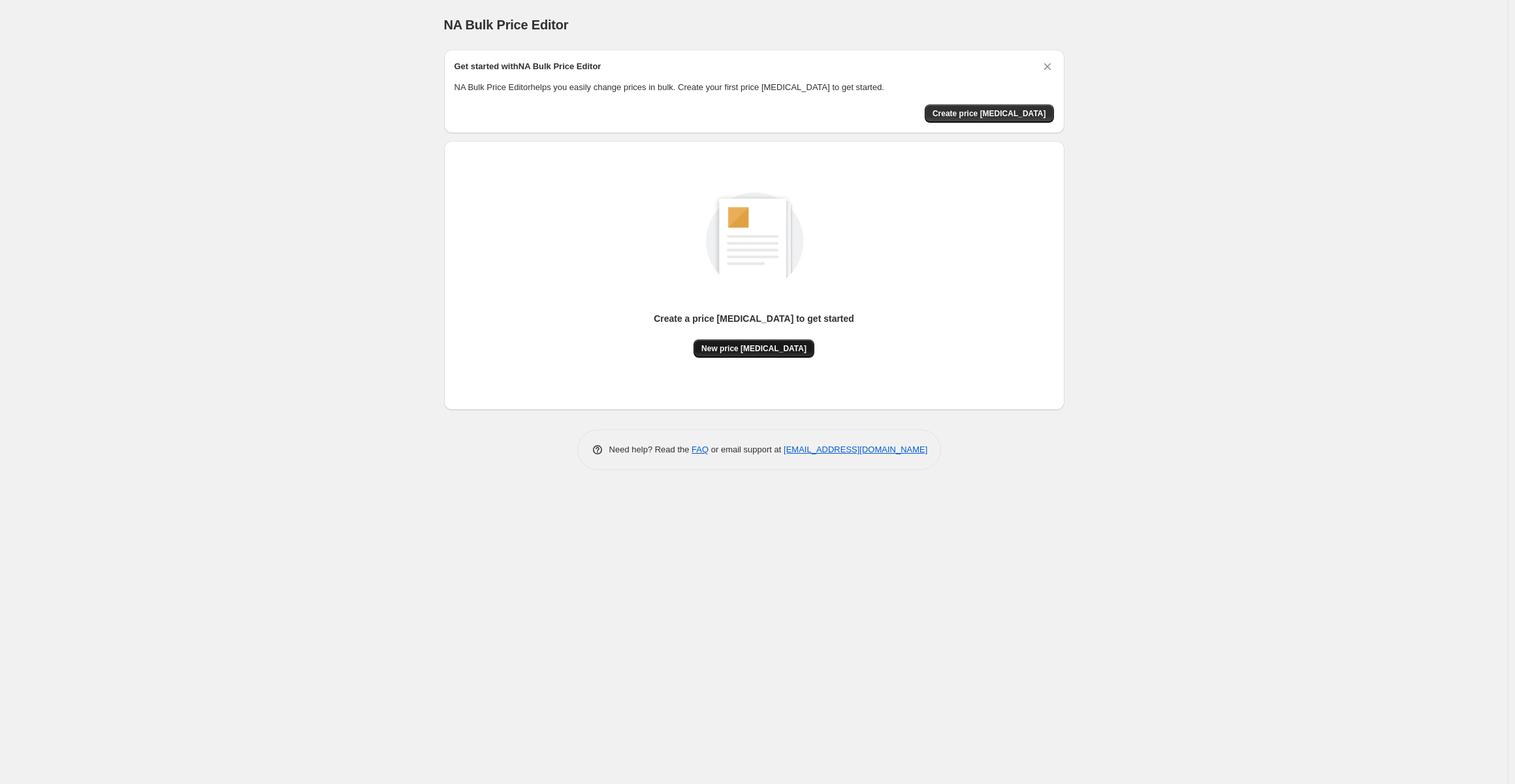
click at [758, 348] on span "New price [MEDICAL_DATA]" at bounding box center [754, 349] width 105 height 11
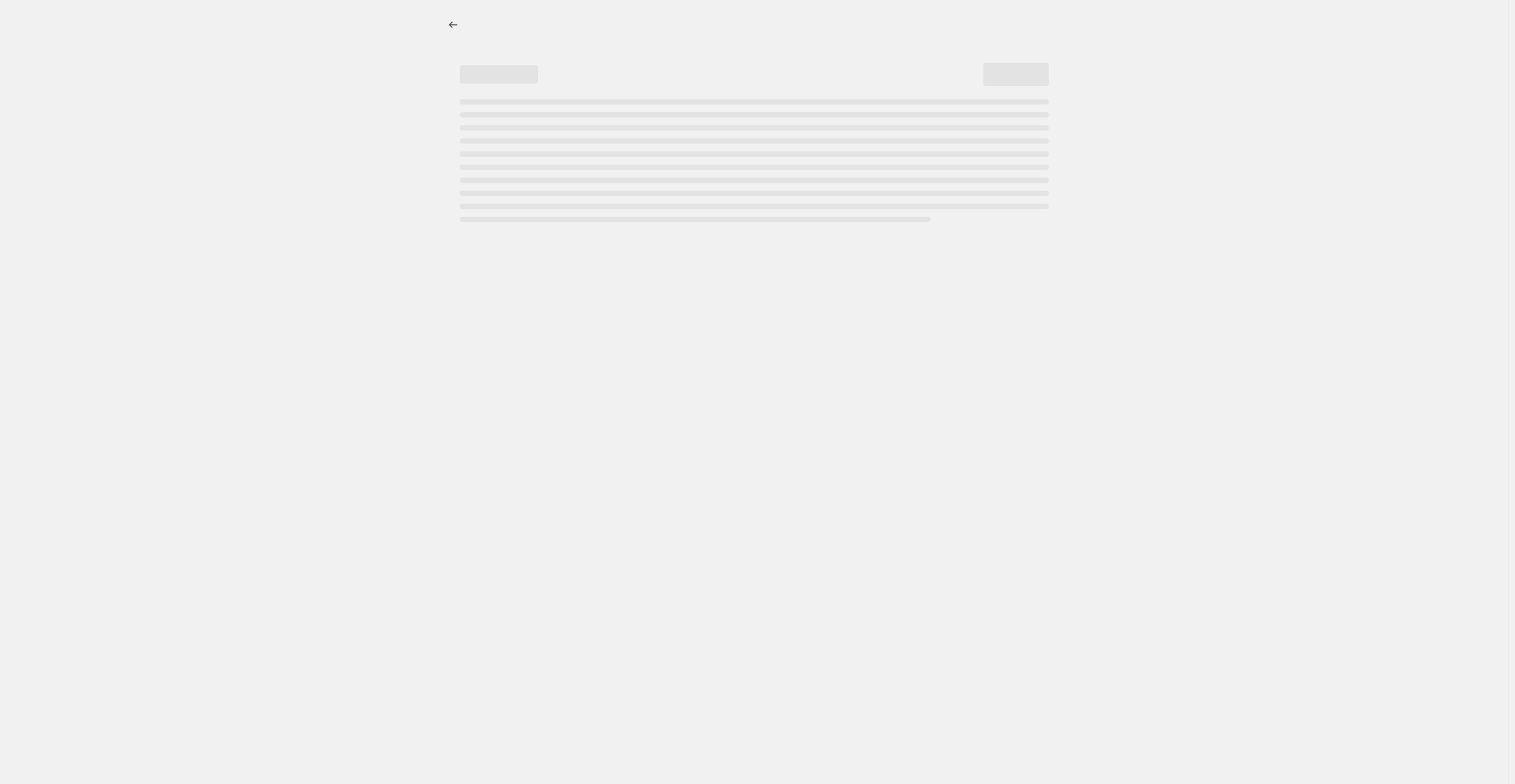
select select "percentage"
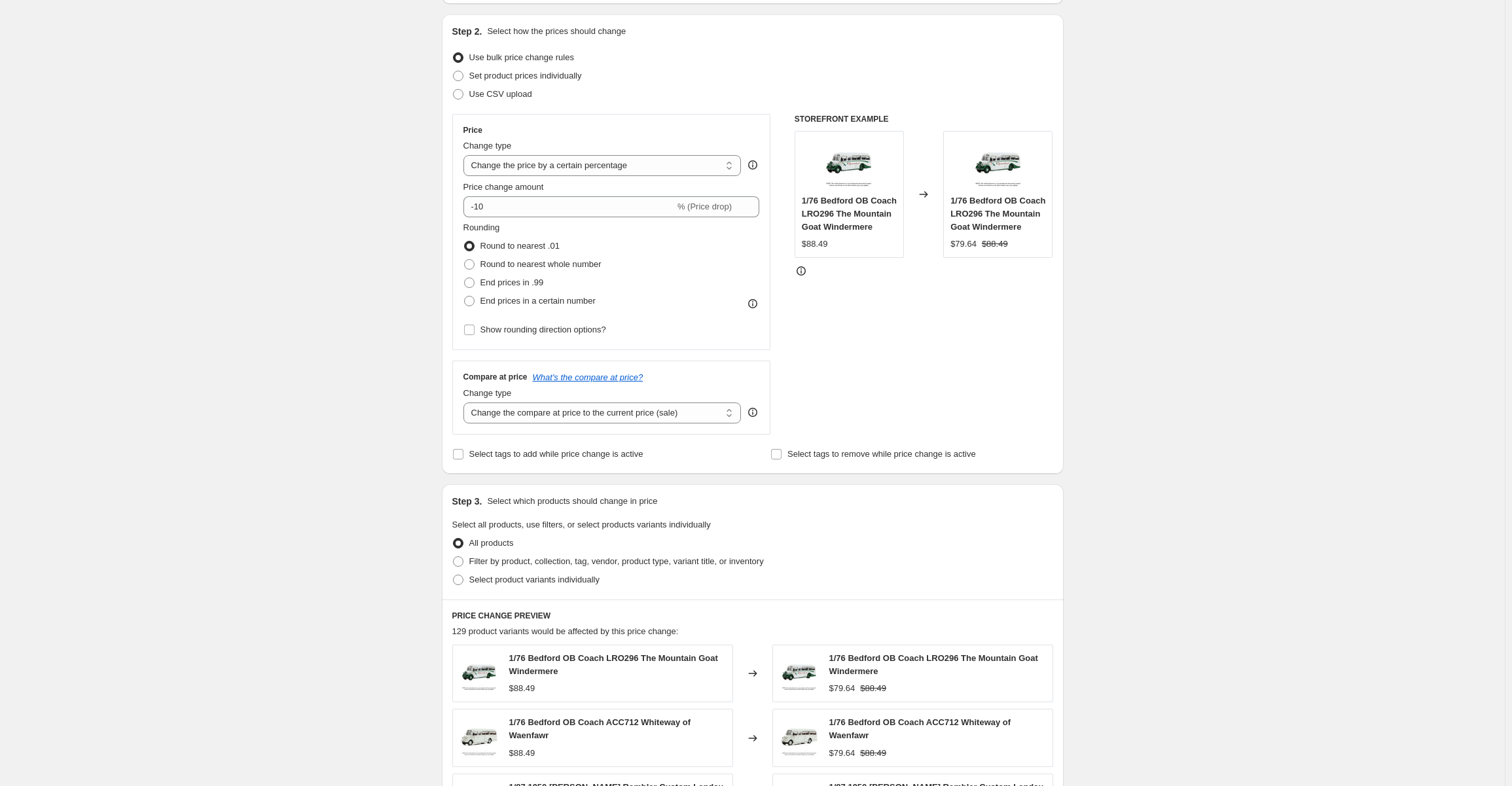
scroll to position [131, 0]
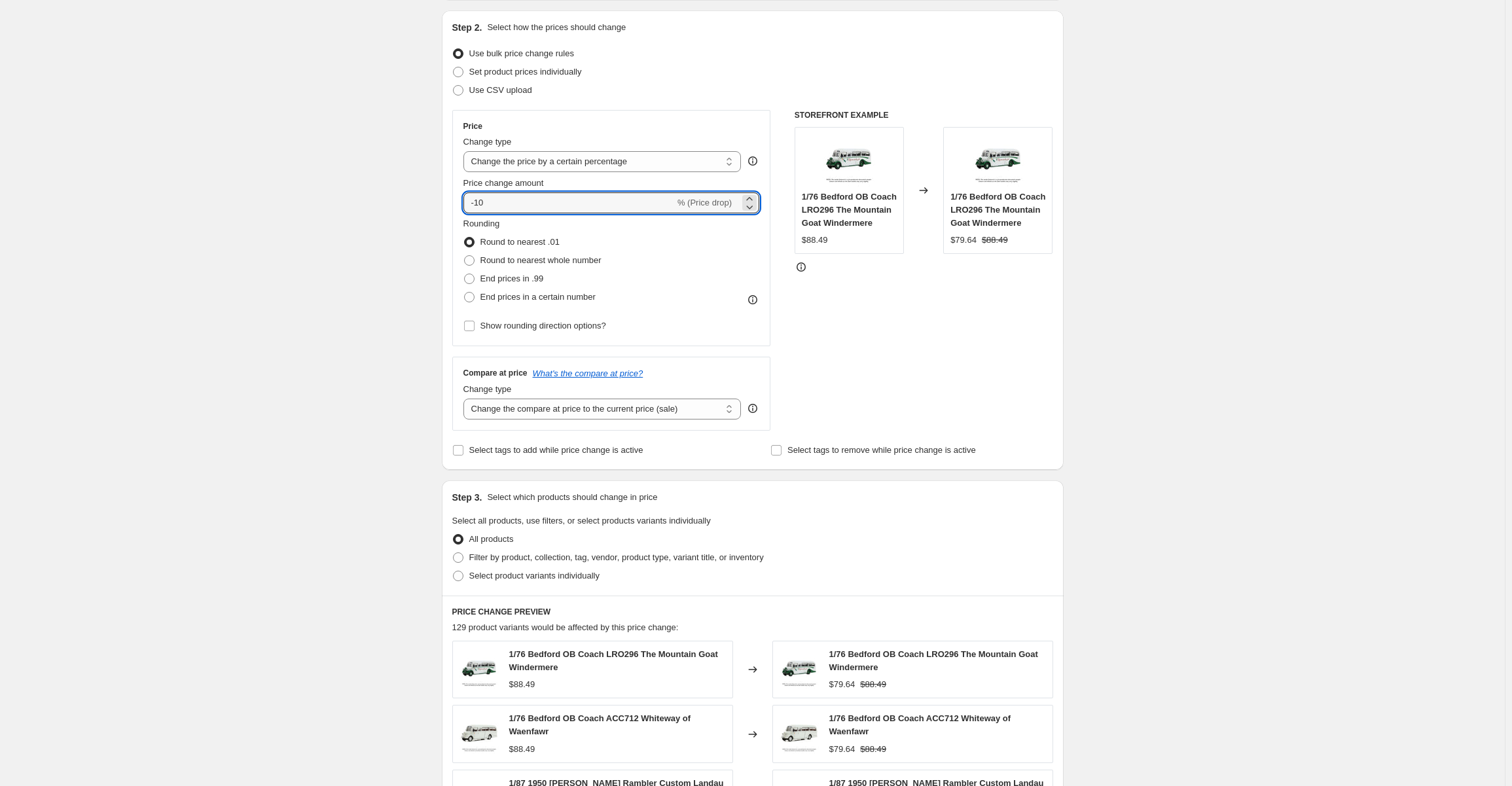
drag, startPoint x: 492, startPoint y: 197, endPoint x: 445, endPoint y: 204, distance: 47.5
click at [445, 204] on div "Step 2. Select how the prices should change Use bulk price change rules Set pro…" at bounding box center [753, 240] width 622 height 460
type input "-85"
click at [1141, 265] on div "Create new price [MEDICAL_DATA]. This page is ready Create new price [MEDICAL_D…" at bounding box center [753, 534] width 1505 height 1330
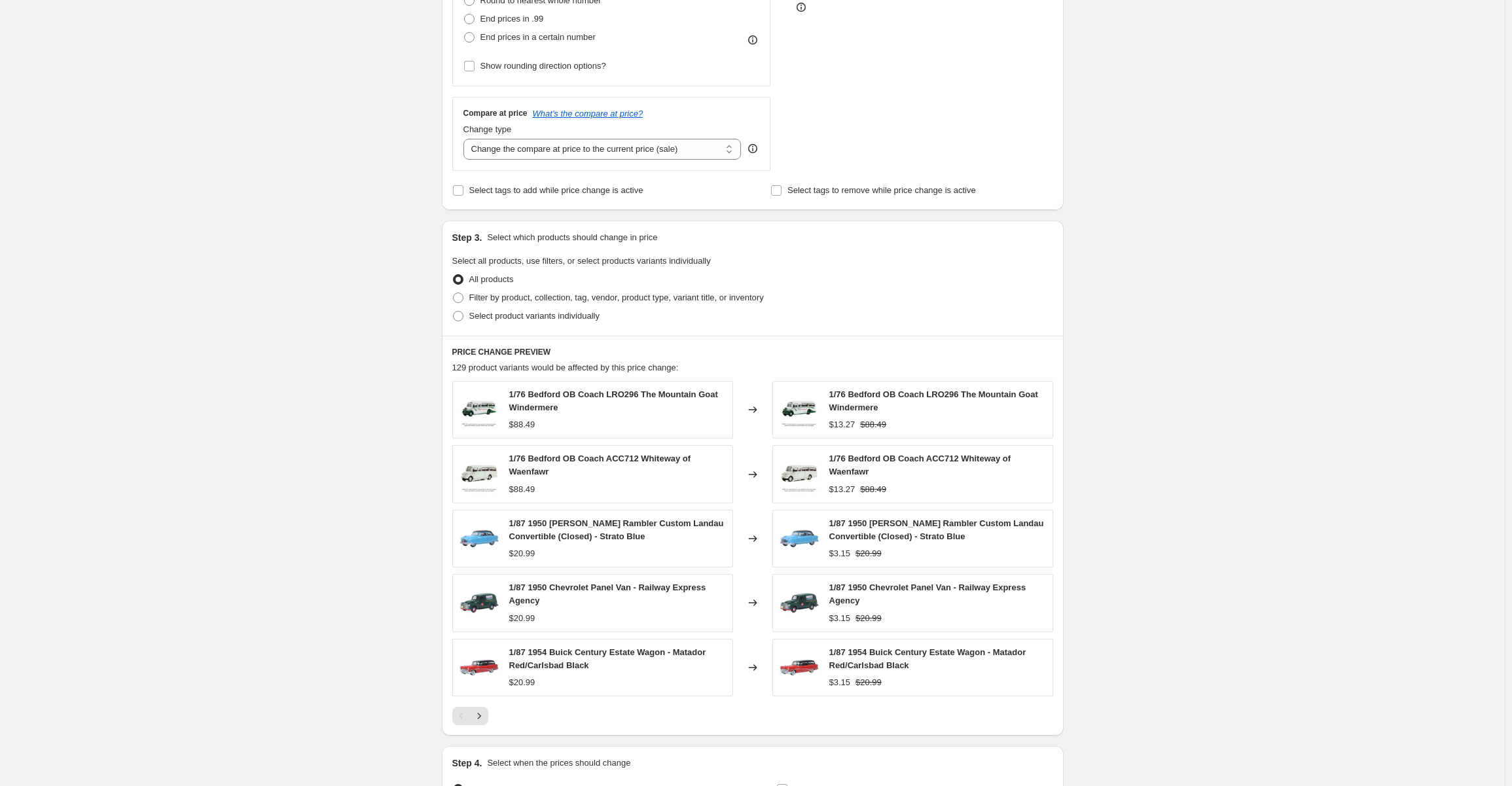
scroll to position [524, 0]
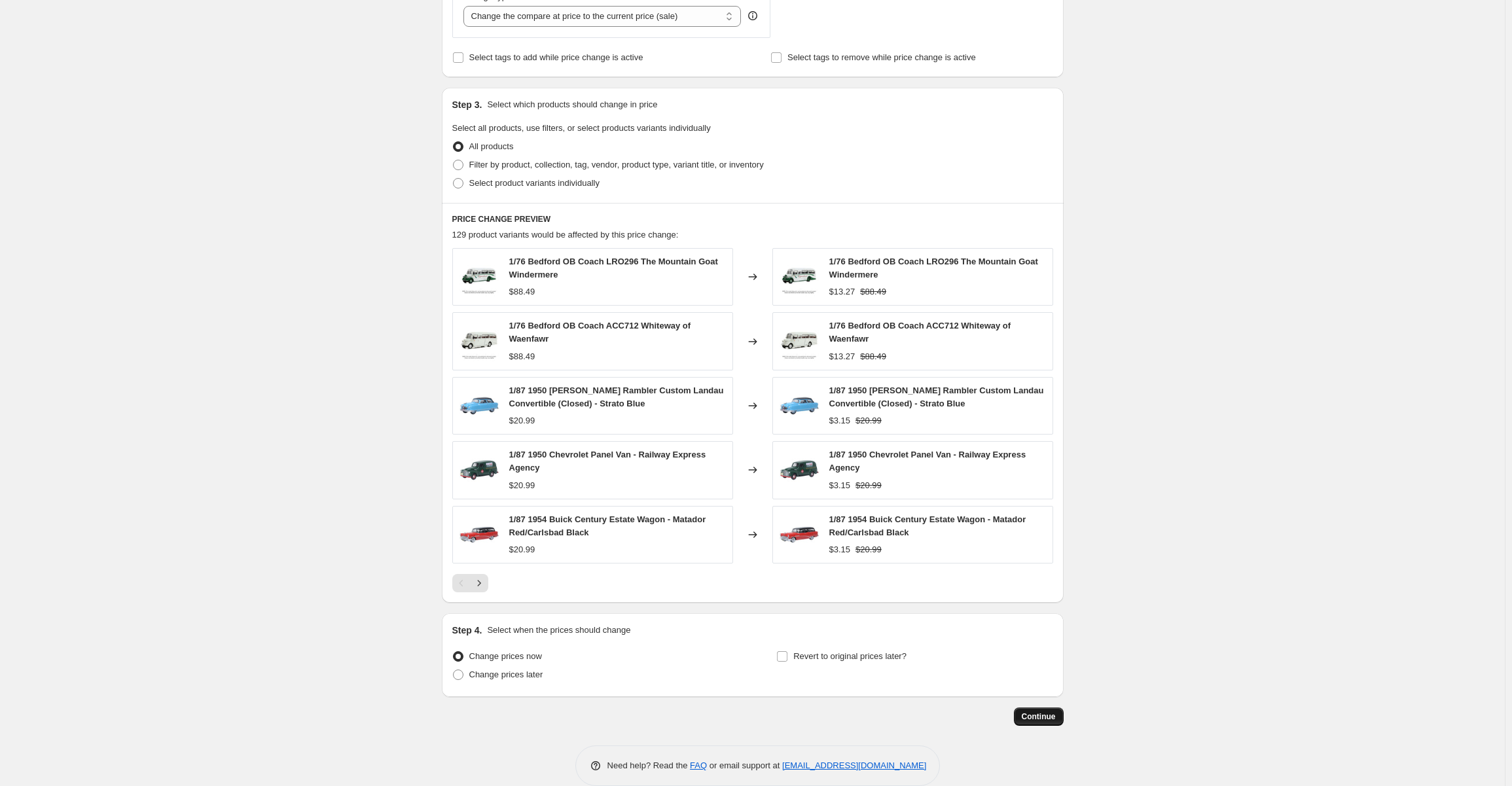
click at [1045, 711] on span "Continue" at bounding box center [1038, 717] width 34 height 11
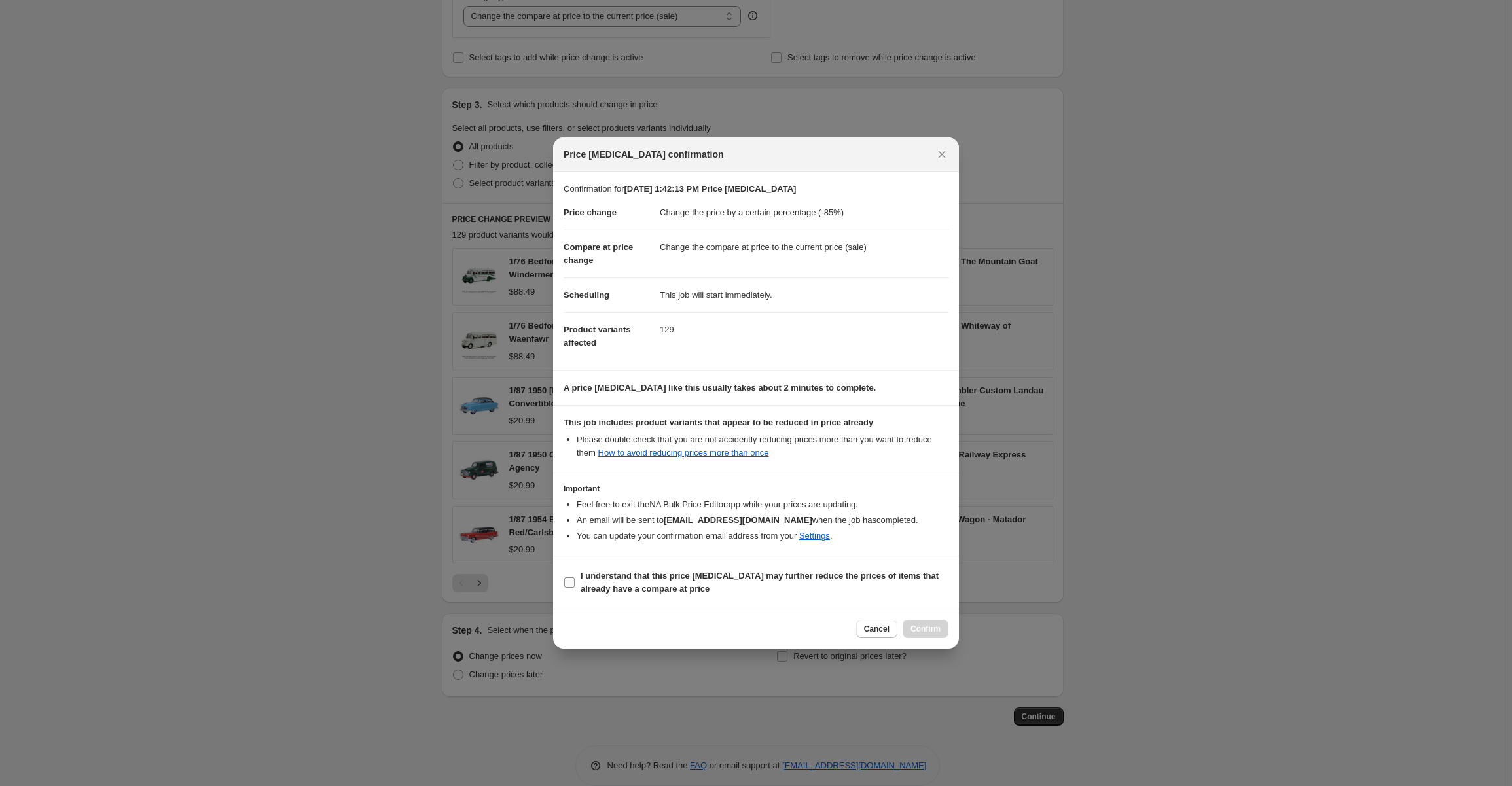
click at [570, 579] on input "I understand that this price [MEDICAL_DATA] may further reduce the prices of it…" at bounding box center [570, 582] width 11 height 11
checkbox input "true"
click at [933, 629] on span "Confirm" at bounding box center [925, 629] width 30 height 11
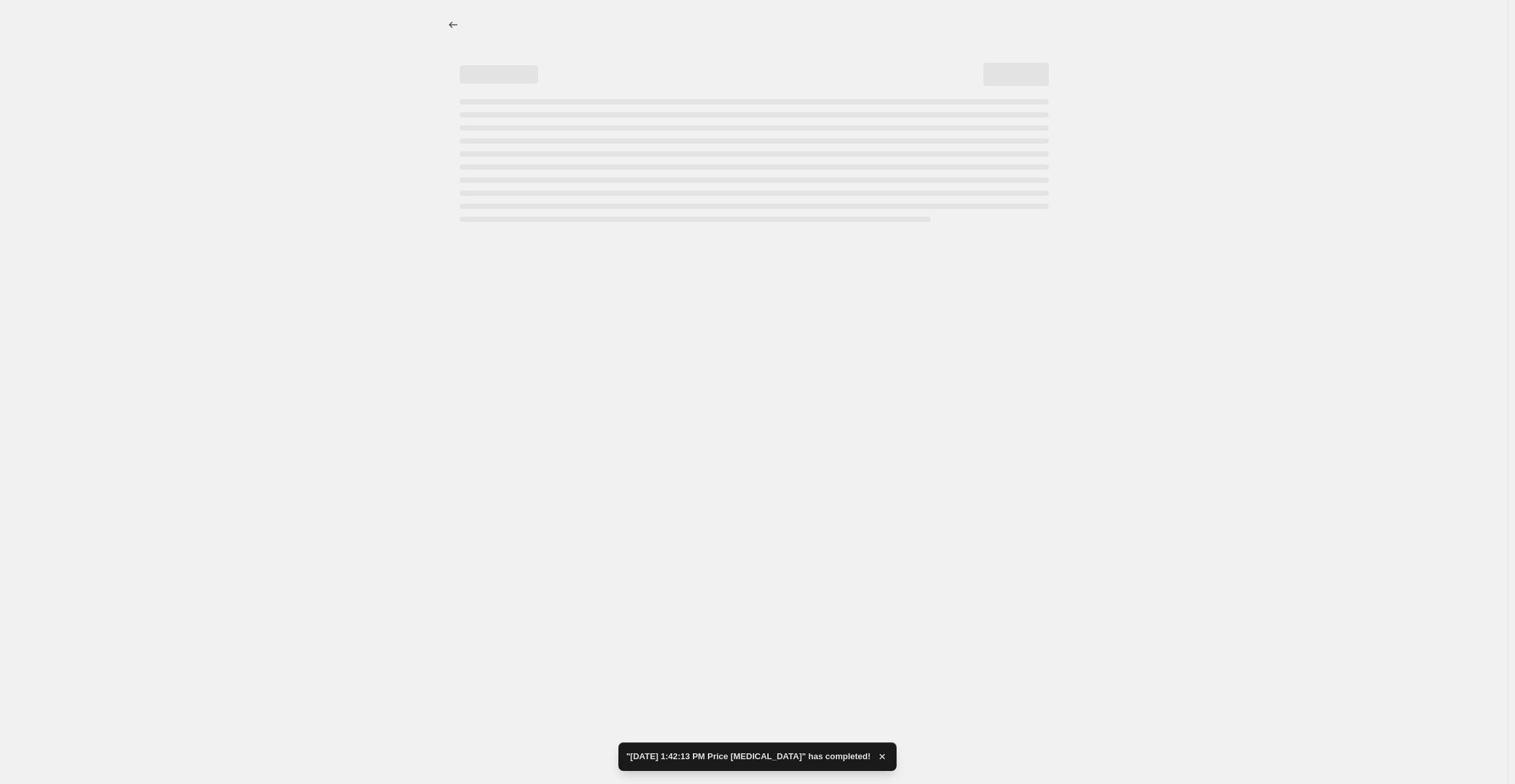
select select "percentage"
